Goal: Task Accomplishment & Management: Use online tool/utility

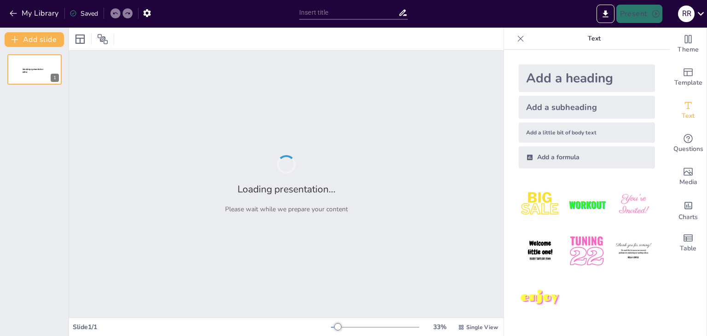
type input "Elementos Visuales y Simbología en 'Detrás de la Pizarra'"
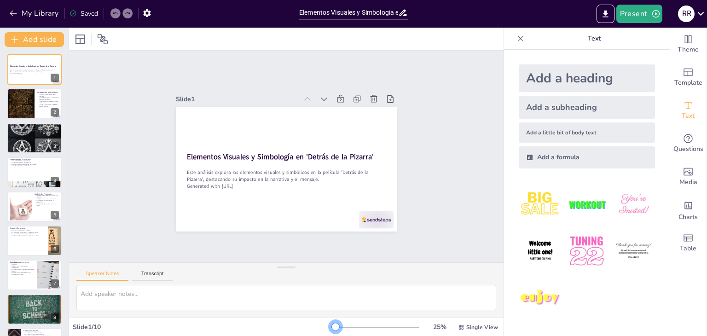
click at [332, 323] on div at bounding box center [335, 326] width 7 height 7
click at [37, 97] on icon at bounding box center [40, 96] width 6 height 6
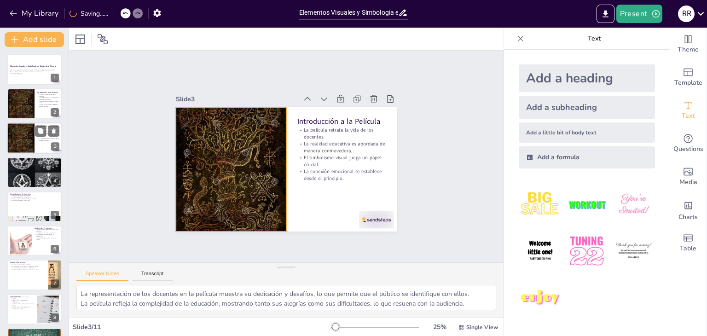
click at [24, 134] on div at bounding box center [21, 137] width 28 height 41
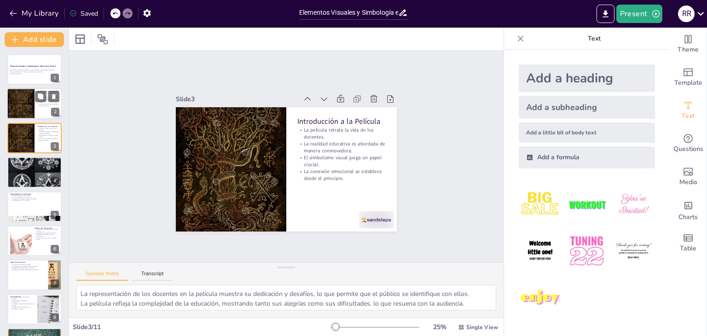
click at [19, 107] on div at bounding box center [21, 103] width 28 height 41
click at [17, 138] on div at bounding box center [21, 137] width 28 height 41
click at [24, 104] on div at bounding box center [21, 103] width 28 height 41
click at [13, 140] on div at bounding box center [21, 137] width 28 height 41
click at [16, 170] on div at bounding box center [34, 171] width 55 height 55
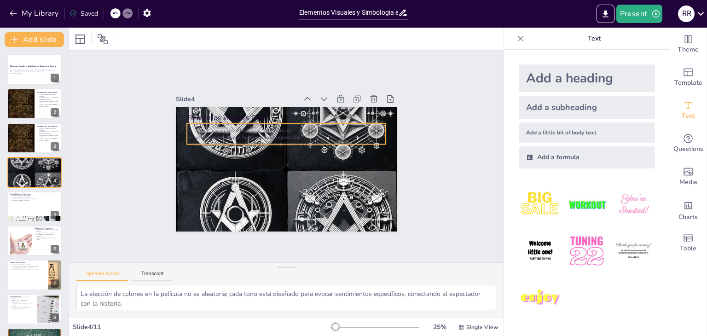
click at [282, 138] on p "Los elementos visuales son fundamentales para la narrativa." at bounding box center [297, 151] width 87 height 184
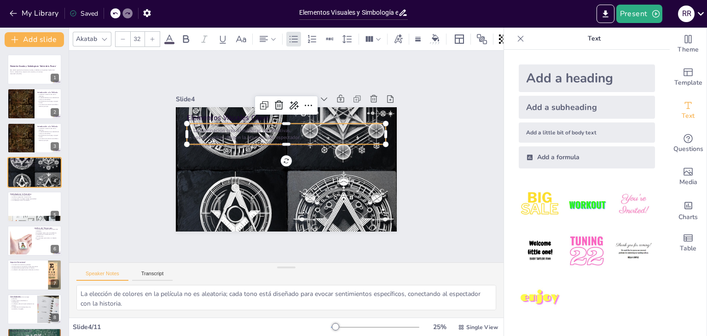
click at [166, 36] on icon at bounding box center [169, 39] width 11 height 11
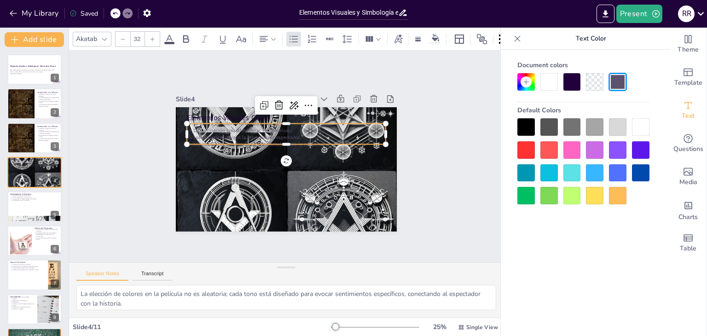
click at [552, 84] on div at bounding box center [548, 81] width 17 height 17
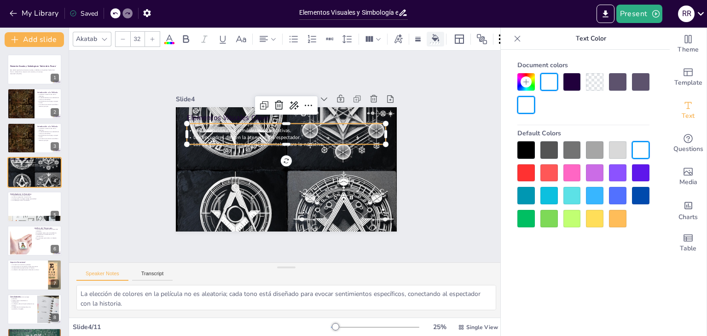
click at [437, 38] on div at bounding box center [435, 39] width 14 height 10
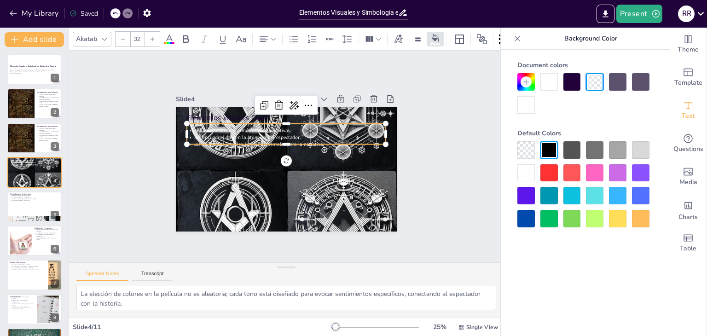
click at [573, 171] on div at bounding box center [571, 172] width 17 height 17
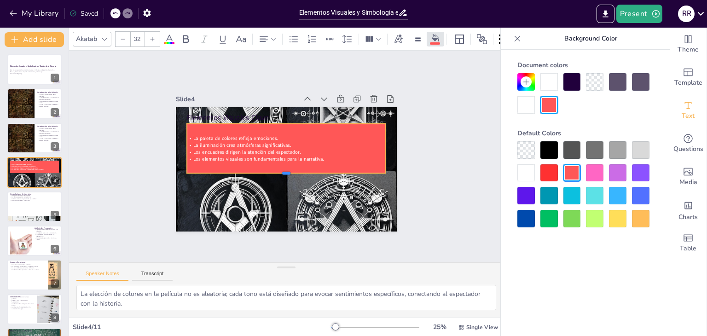
drag, startPoint x: 283, startPoint y: 143, endPoint x: 277, endPoint y: 172, distance: 29.5
click at [277, 172] on div at bounding box center [273, 173] width 165 height 123
click at [428, 95] on div "Slide 1 Elementos Visuales y Simbología en 'Detrás de la Pizarra' Este análisis…" at bounding box center [286, 156] width 448 height 464
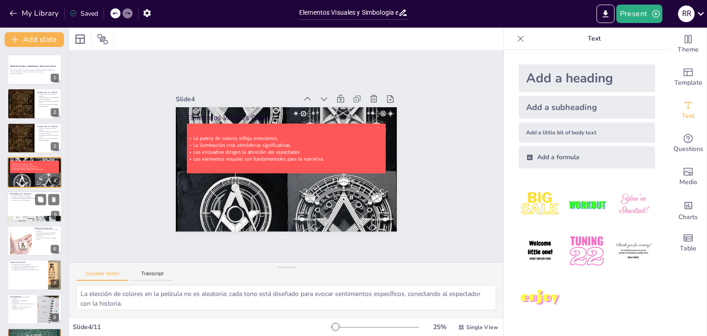
click at [28, 198] on p "La interacción con objetos añade profundidad." at bounding box center [35, 198] width 50 height 2
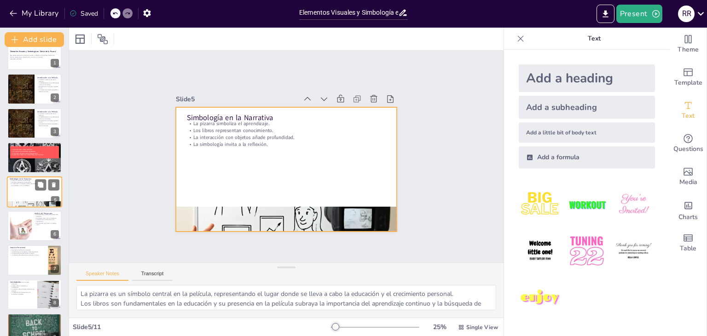
click at [32, 192] on div at bounding box center [34, 191] width 55 height 31
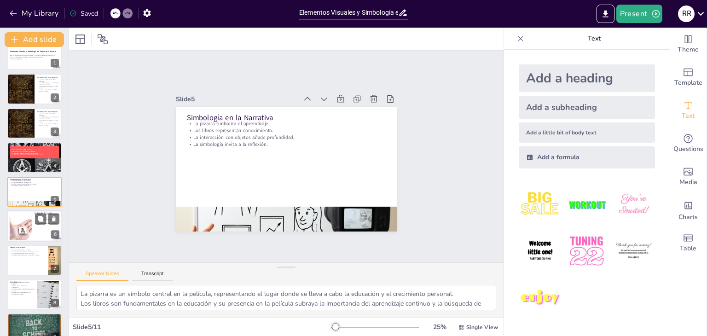
click at [34, 226] on div at bounding box center [34, 225] width 55 height 31
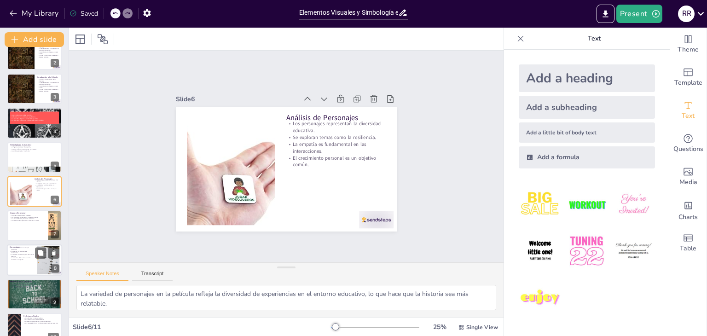
click at [19, 257] on p "La relevancia de la educación en la sociedad es innegable." at bounding box center [22, 258] width 25 height 3
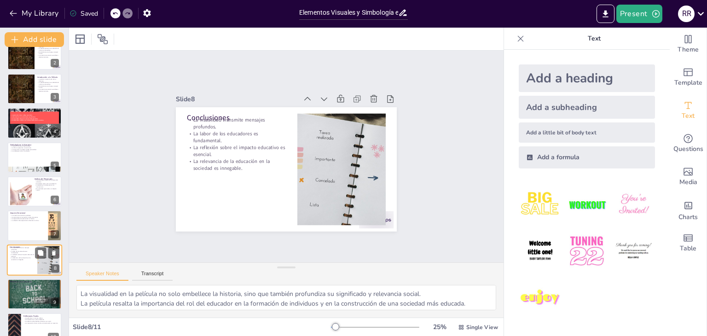
scroll to position [98, 0]
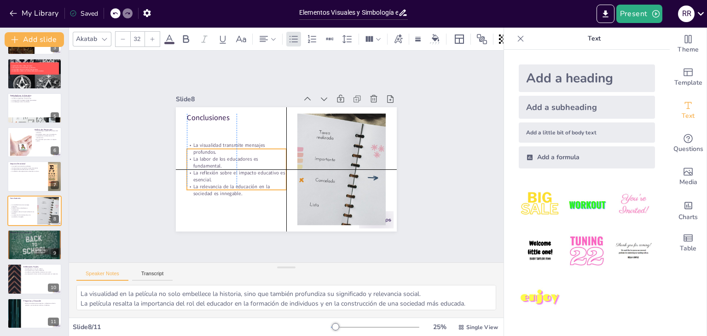
drag, startPoint x: 221, startPoint y: 146, endPoint x: 223, endPoint y: 167, distance: 21.7
click at [230, 165] on p "La reflexión sobre el impacto educativo es esencial." at bounding box center [252, 115] width 44 height 99
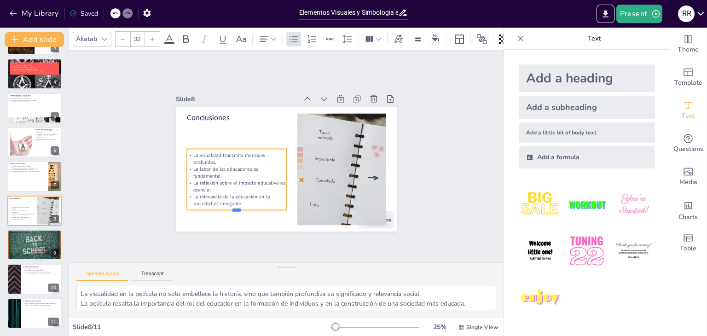
drag, startPoint x: 230, startPoint y: 187, endPoint x: 231, endPoint y: 207, distance: 20.3
click at [231, 145] on div at bounding box center [240, 95] width 28 height 99
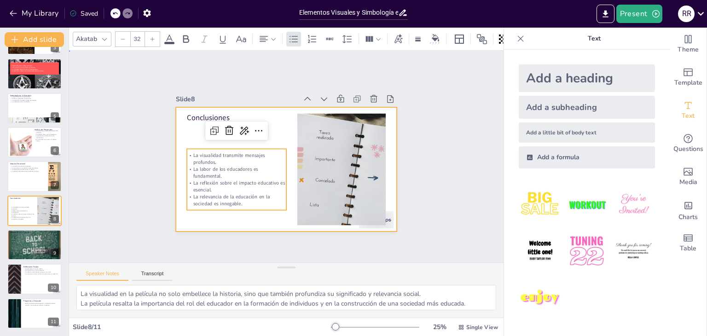
click at [199, 227] on div at bounding box center [290, 168] width 248 height 186
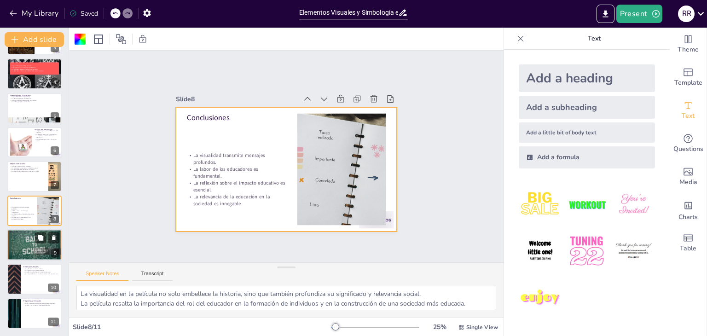
click at [31, 235] on p "Los desafíos de los docentes son evidentes." at bounding box center [35, 235] width 50 height 2
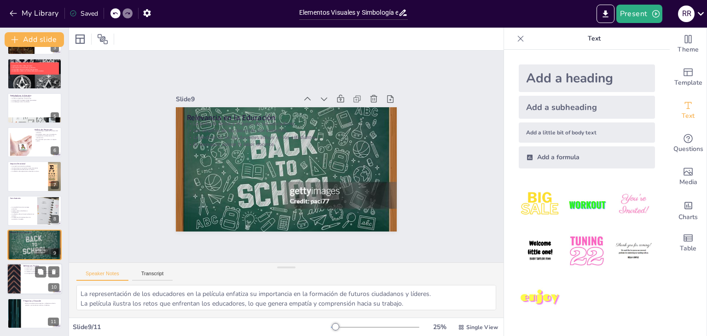
click at [30, 284] on div at bounding box center [34, 279] width 55 height 31
type textarea "'Detrás de la Pizarra' se presenta como un recurso educativo que puede ser util…"
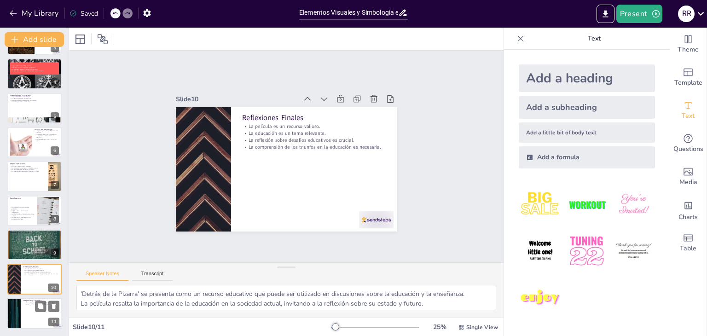
click at [26, 324] on div at bounding box center [34, 313] width 55 height 31
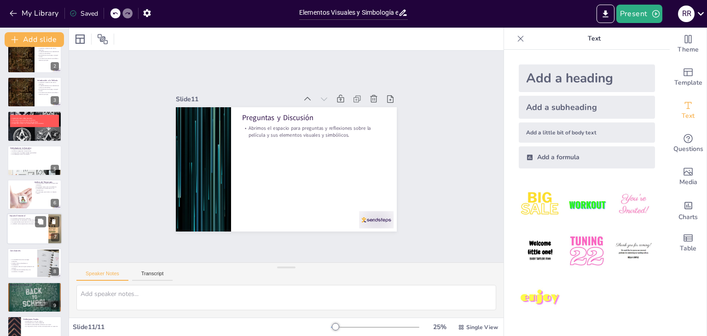
scroll to position [0, 0]
